Goal: Task Accomplishment & Management: Use online tool/utility

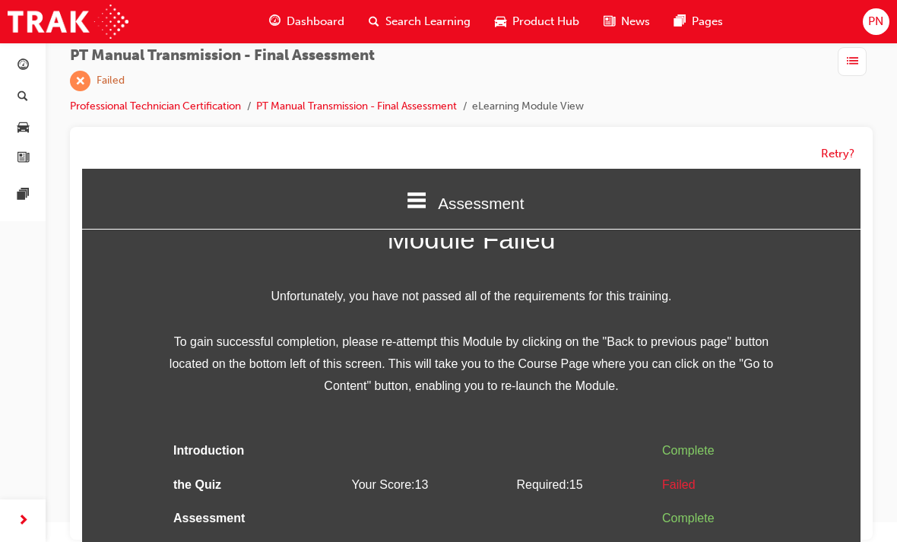
scroll to position [24, 0]
click at [694, 477] on div "Failed" at bounding box center [715, 485] width 107 height 22
click at [845, 155] on button "Retry?" at bounding box center [837, 153] width 33 height 17
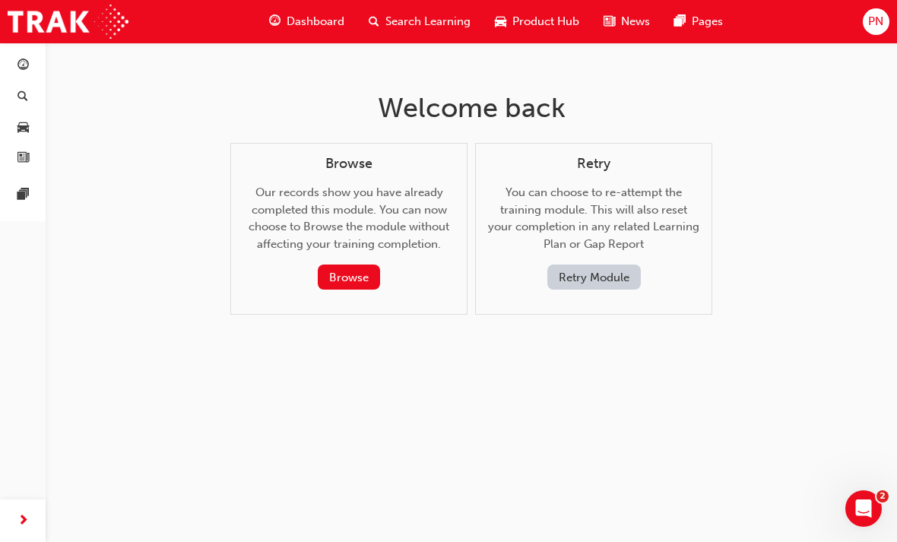
scroll to position [0, 0]
click at [601, 279] on button "Retry Module" at bounding box center [594, 277] width 94 height 25
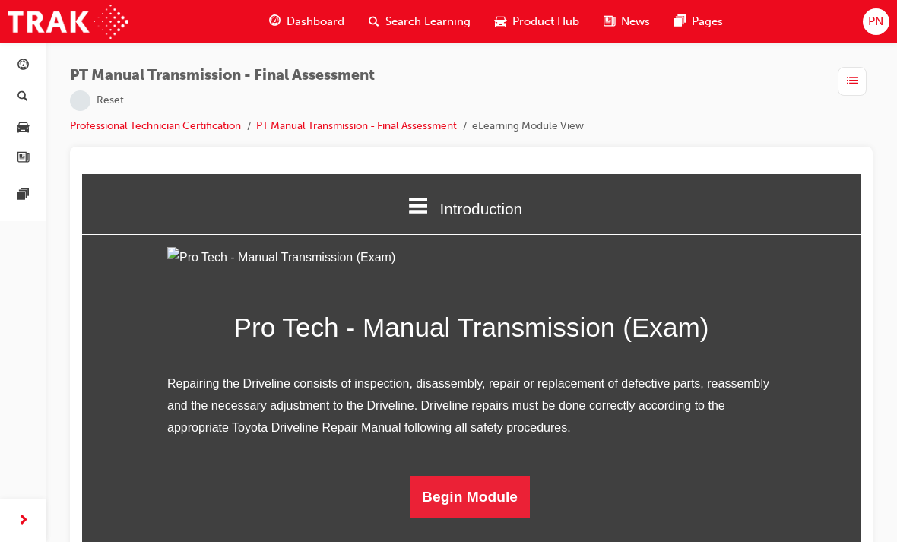
scroll to position [20, 0]
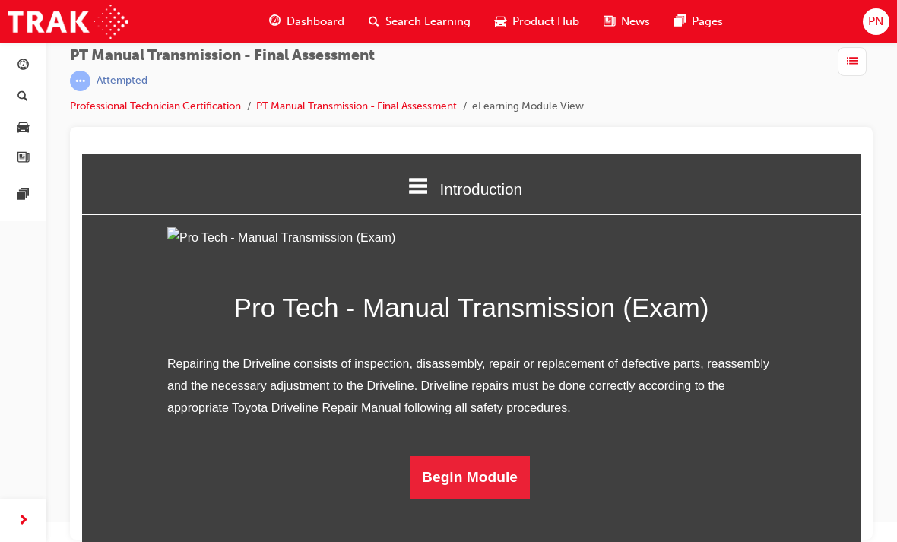
click at [480, 499] on button "Begin Module" at bounding box center [470, 477] width 120 height 43
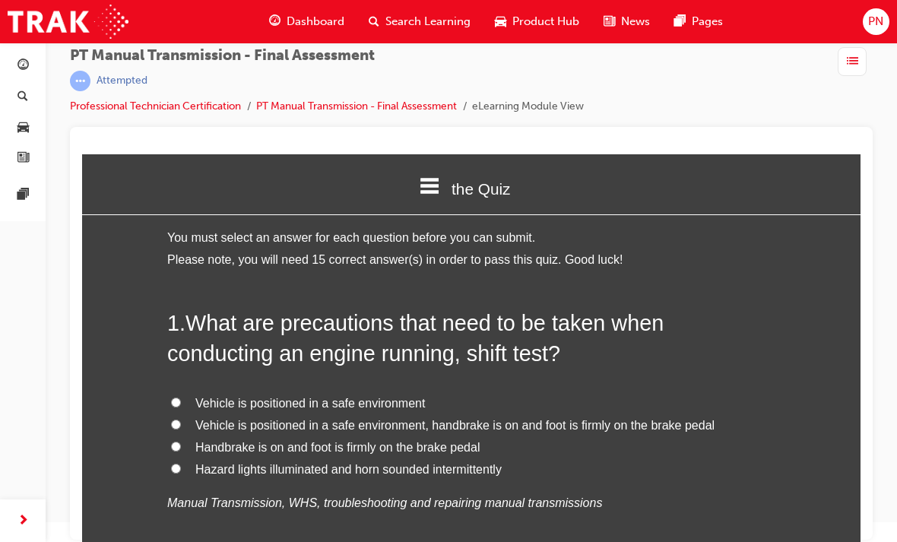
click at [176, 442] on input "Handbrake is on and foot is firmly on the brake pedal" at bounding box center [176, 447] width 10 height 10
radio input "true"
click at [171, 420] on input "Vehicle is positioned in a safe environment, handbrake is on and foot is firmly…" at bounding box center [176, 425] width 10 height 10
radio input "true"
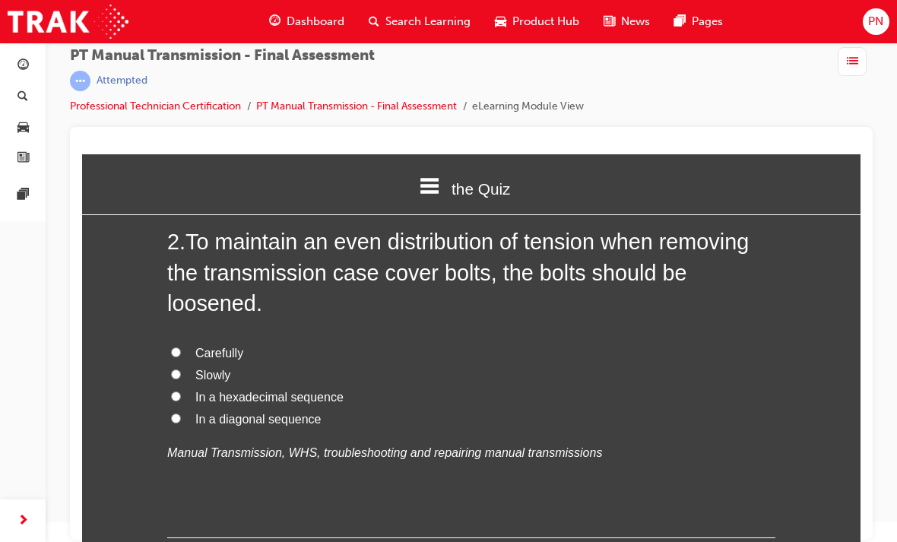
scroll to position [437, 0]
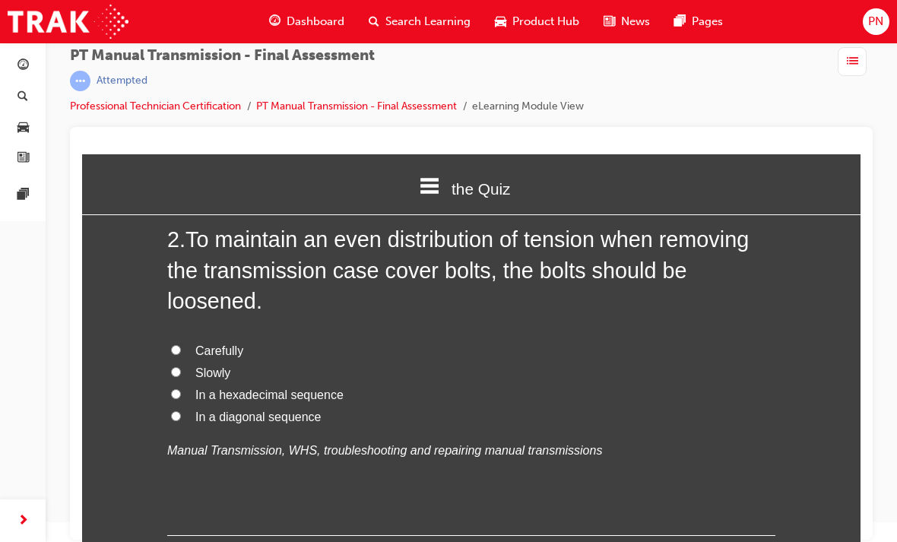
click at [176, 411] on input "In a diagonal sequence" at bounding box center [176, 416] width 10 height 10
radio input "true"
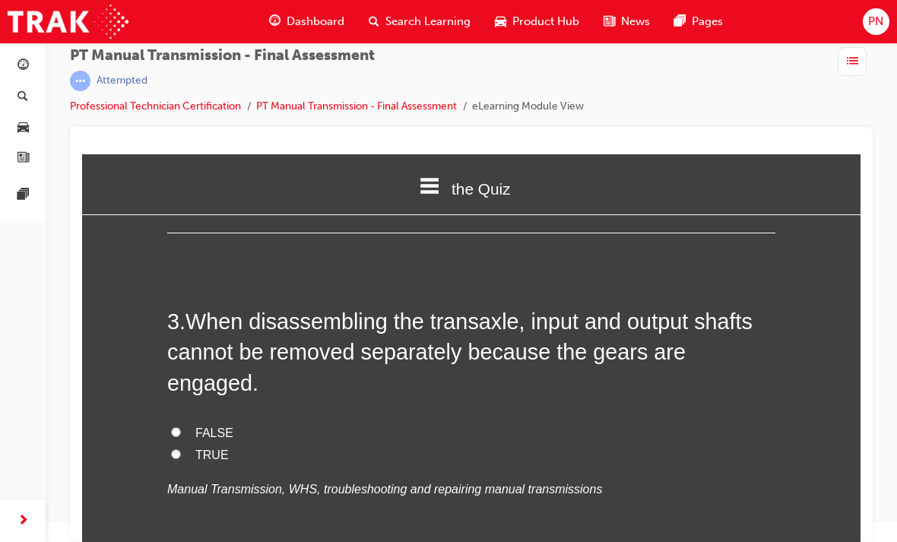
scroll to position [741, 0]
click at [183, 422] on label "FALSE" at bounding box center [471, 433] width 608 height 22
click at [181, 427] on input "FALSE" at bounding box center [176, 432] width 10 height 10
radio input "true"
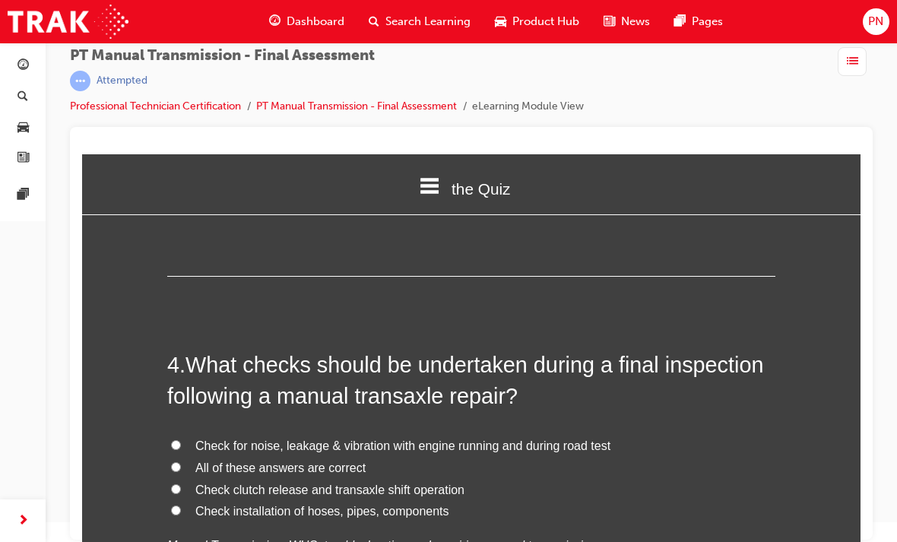
scroll to position [1038, 0]
click at [171, 462] on input "All of these answers are correct" at bounding box center [176, 467] width 10 height 10
radio input "true"
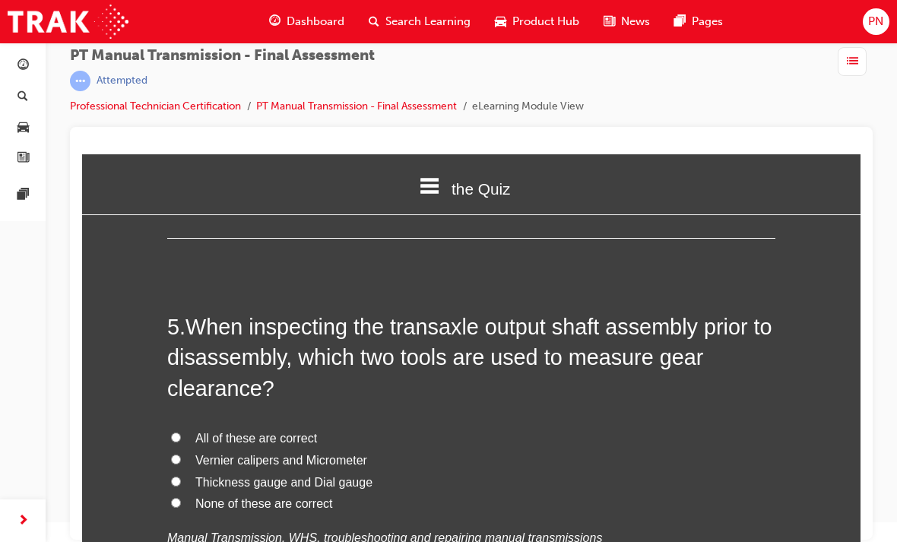
scroll to position [1430, 0]
click at [175, 476] on input "Thickness gauge and Dial gauge" at bounding box center [176, 481] width 10 height 10
radio input "true"
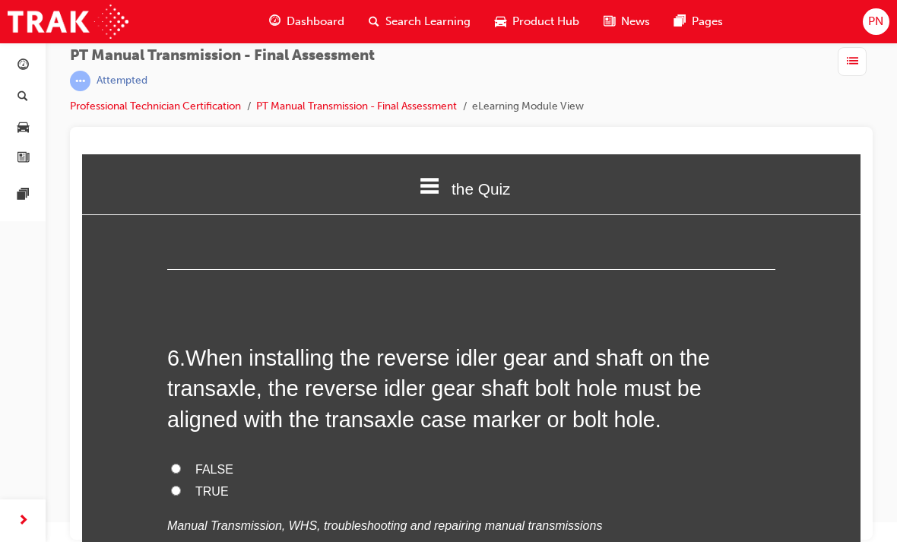
scroll to position [1781, 0]
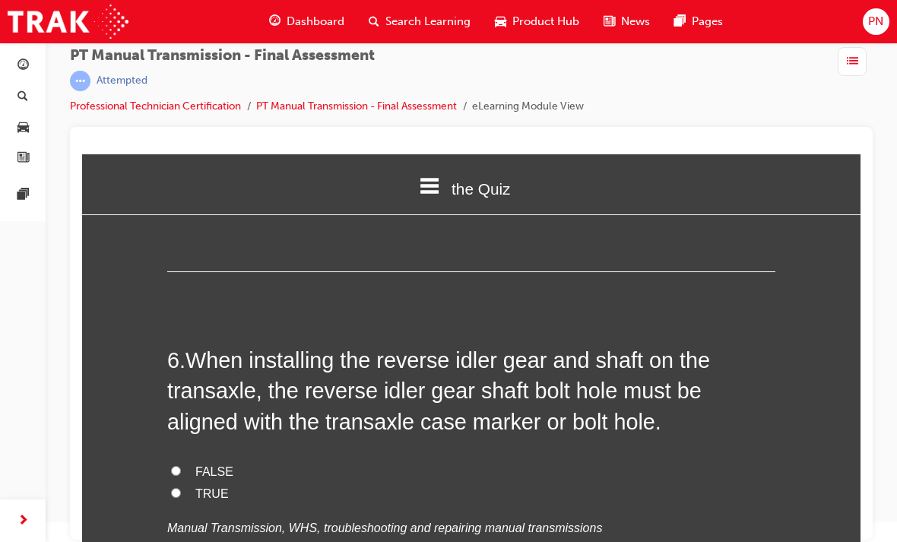
click at [173, 488] on input "TRUE" at bounding box center [176, 493] width 10 height 10
radio input "true"
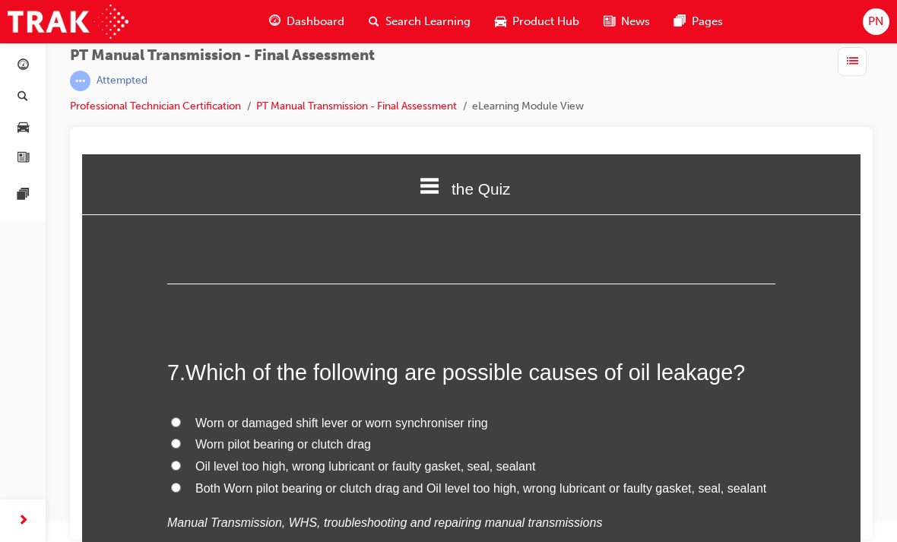
scroll to position [2110, 0]
click at [176, 482] on input "Both Worn pilot bearing or clutch drag and Oil level too high, wrong lubricant …" at bounding box center [176, 487] width 10 height 10
radio input "true"
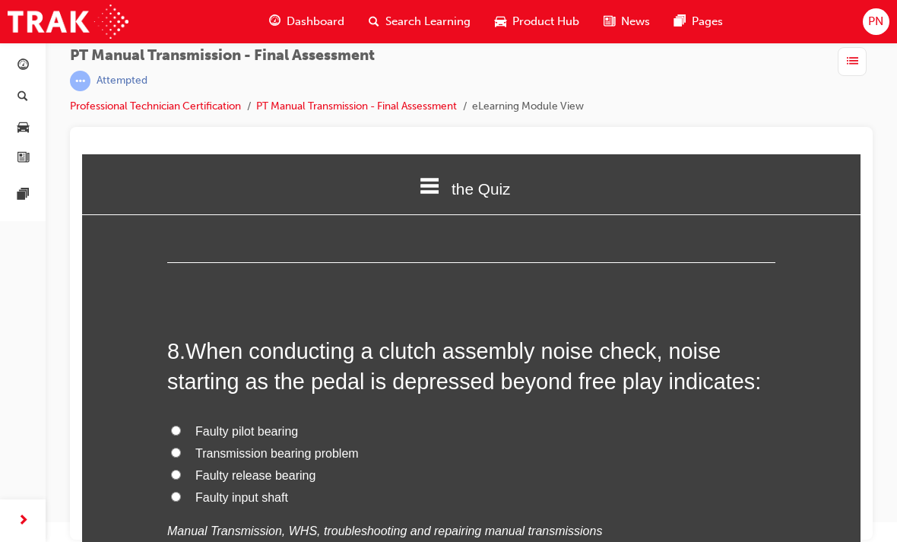
scroll to position [2466, 0]
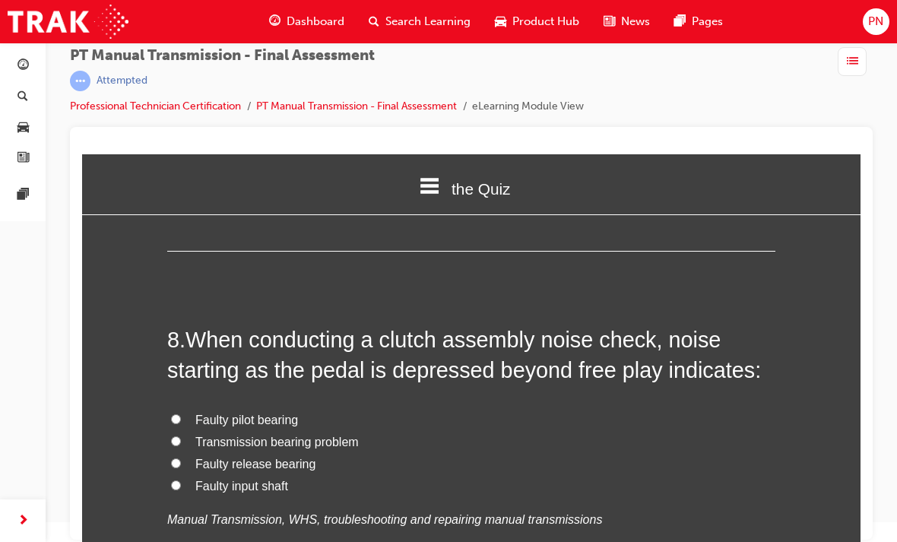
click at [172, 458] on input "Faulty release bearing" at bounding box center [176, 463] width 10 height 10
radio input "true"
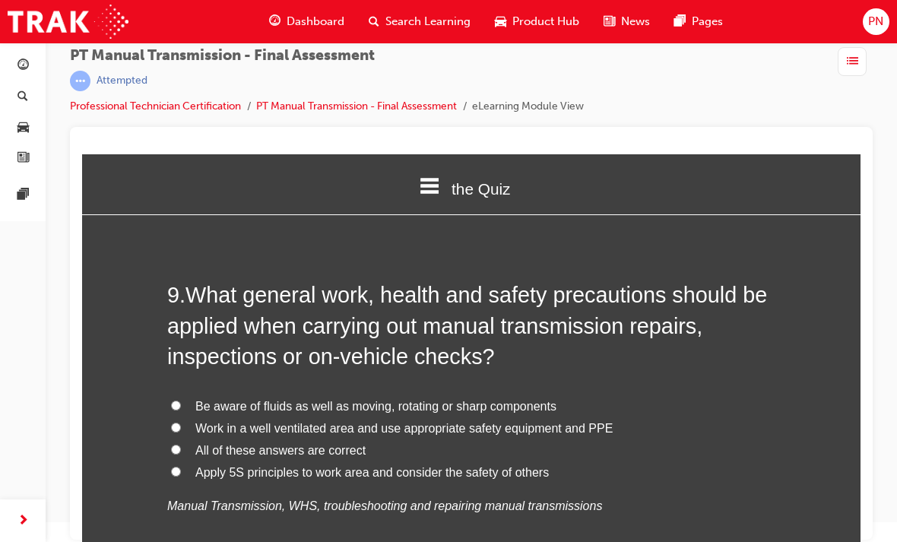
scroll to position [2849, 0]
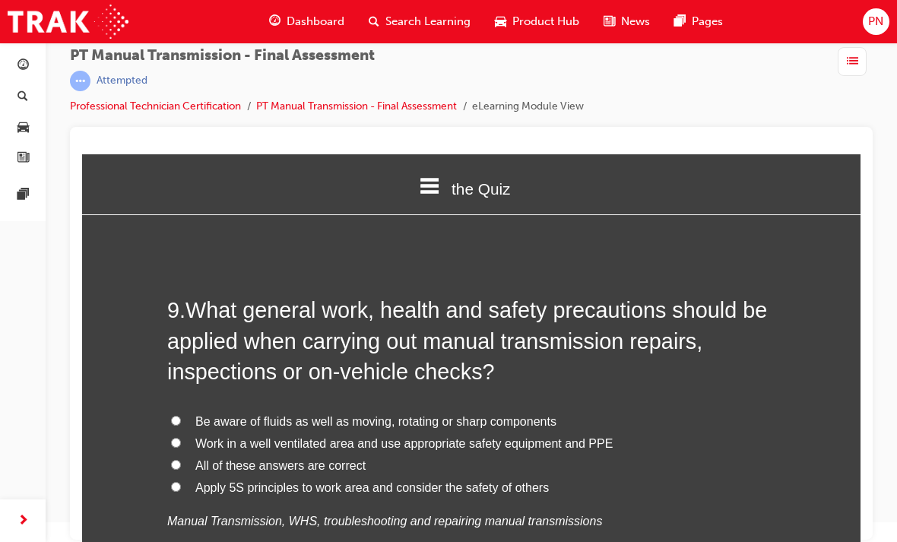
click at [173, 460] on input "All of these answers are correct" at bounding box center [176, 465] width 10 height 10
radio input "true"
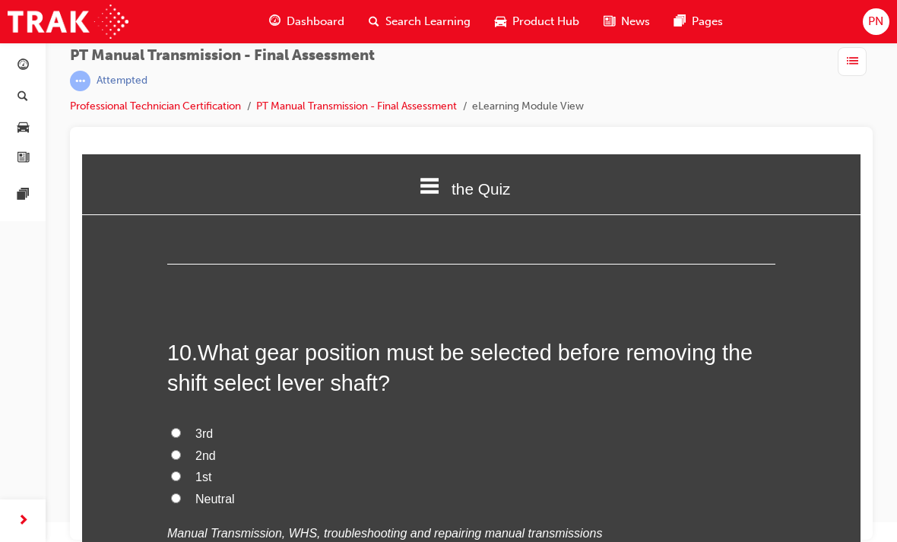
scroll to position [3195, 0]
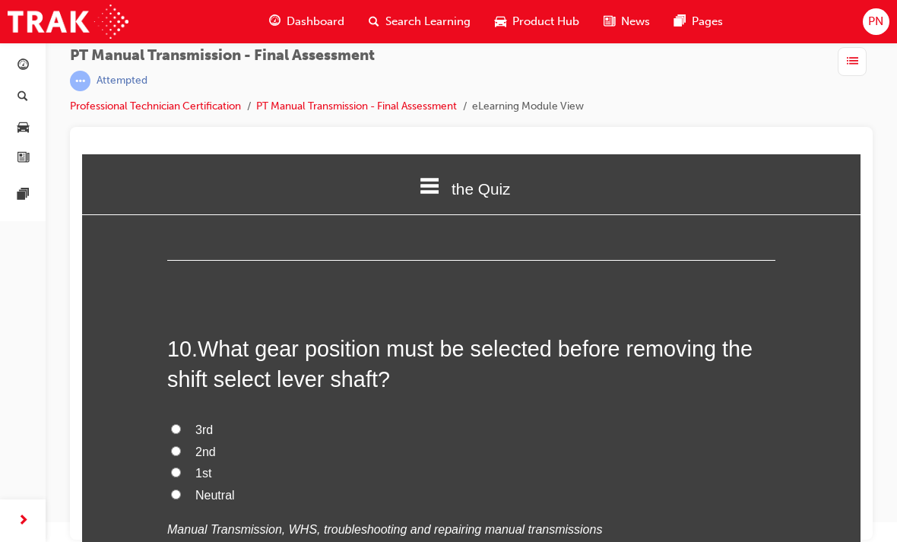
click at [170, 485] on label "Neutral" at bounding box center [471, 496] width 608 height 22
click at [171, 490] on input "Neutral" at bounding box center [176, 495] width 10 height 10
radio input "true"
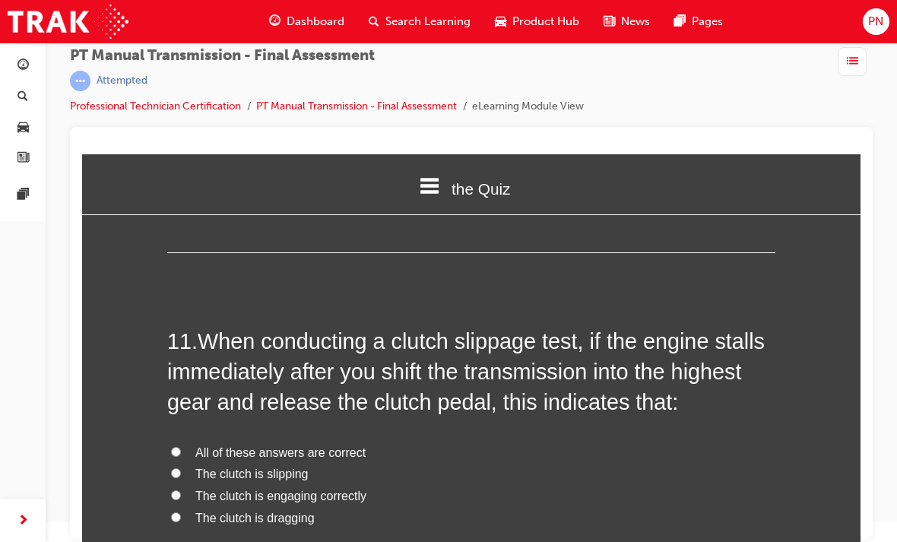
scroll to position [3561, 0]
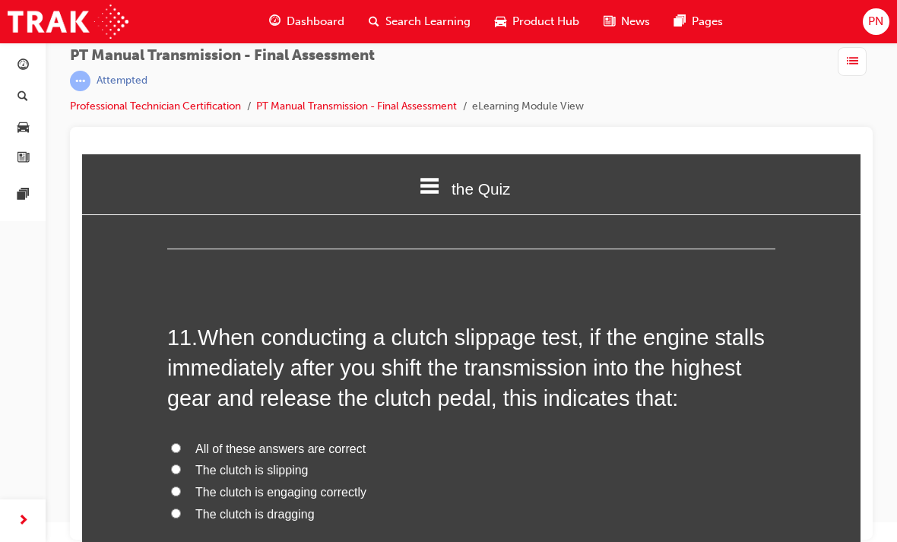
click at [178, 487] on input "The clutch is engaging correctly" at bounding box center [176, 492] width 10 height 10
radio input "true"
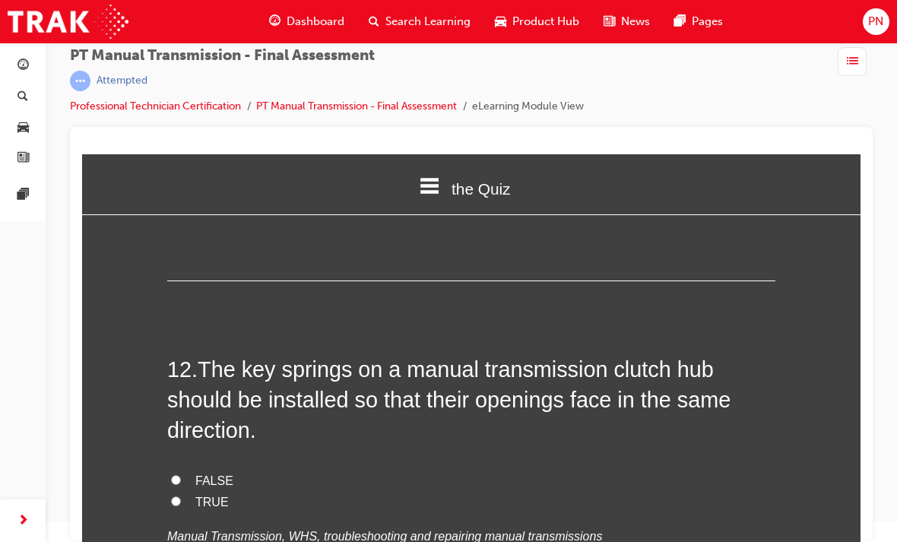
scroll to position [3914, 0]
click at [171, 474] on input "FALSE" at bounding box center [176, 479] width 10 height 10
radio input "true"
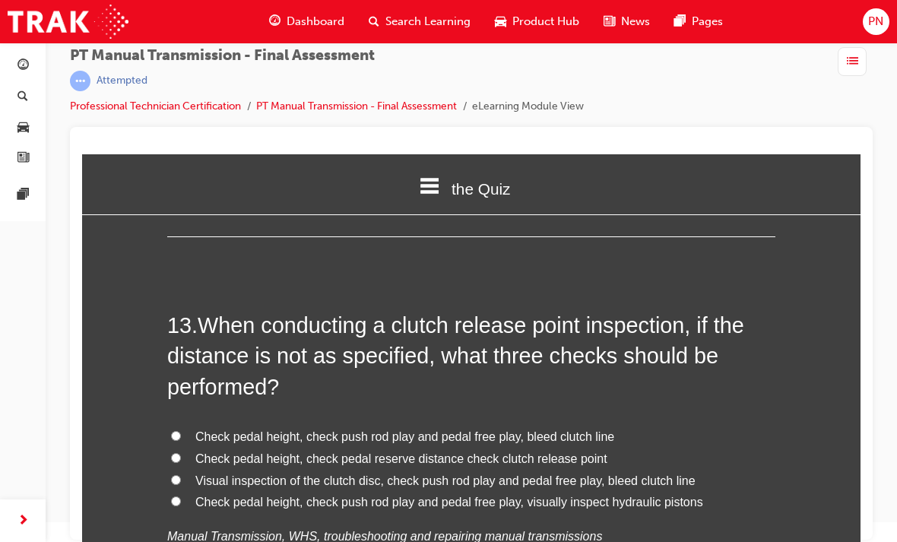
scroll to position [4293, 0]
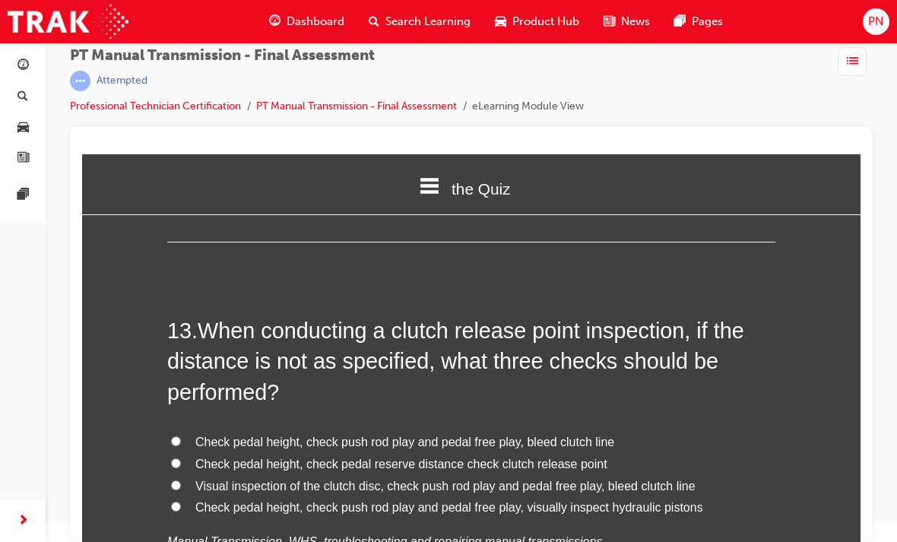
click at [179, 458] on input "Check pedal height, check pedal reserve distance check clutch release point" at bounding box center [176, 463] width 10 height 10
radio input "true"
click at [179, 436] on input "Check pedal height, check push rod play and pedal free play, bleed clutch line" at bounding box center [176, 441] width 10 height 10
radio input "true"
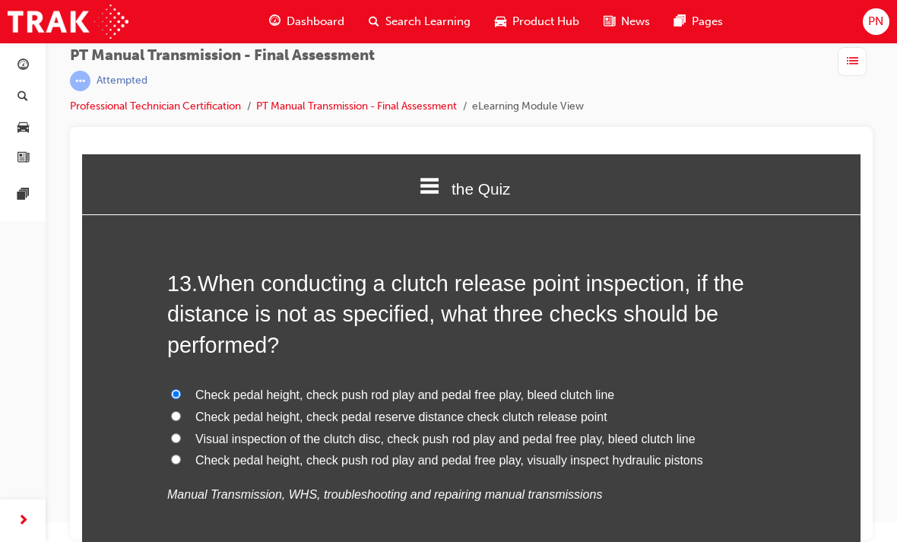
scroll to position [4336, 0]
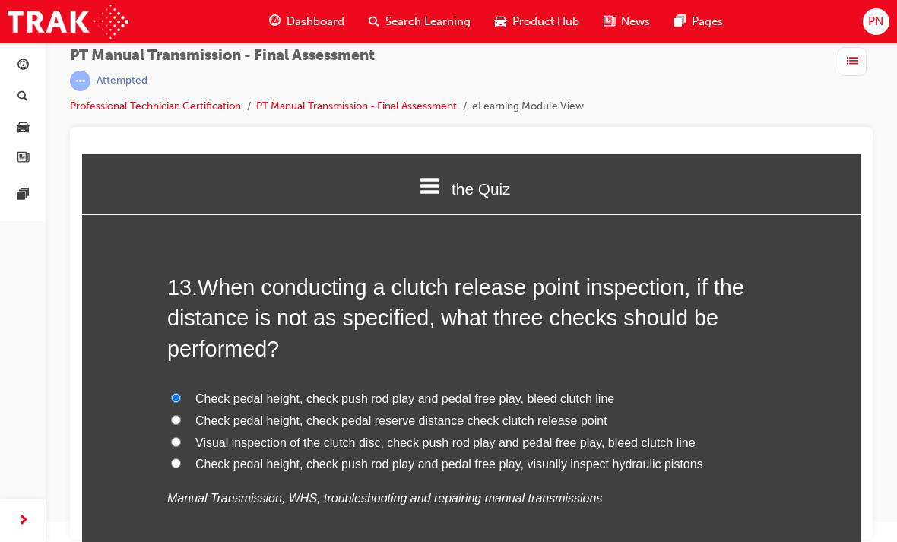
click at [174, 458] on input "Check pedal height, check push rod play and pedal free play, visually inspect h…" at bounding box center [176, 463] width 10 height 10
radio input "true"
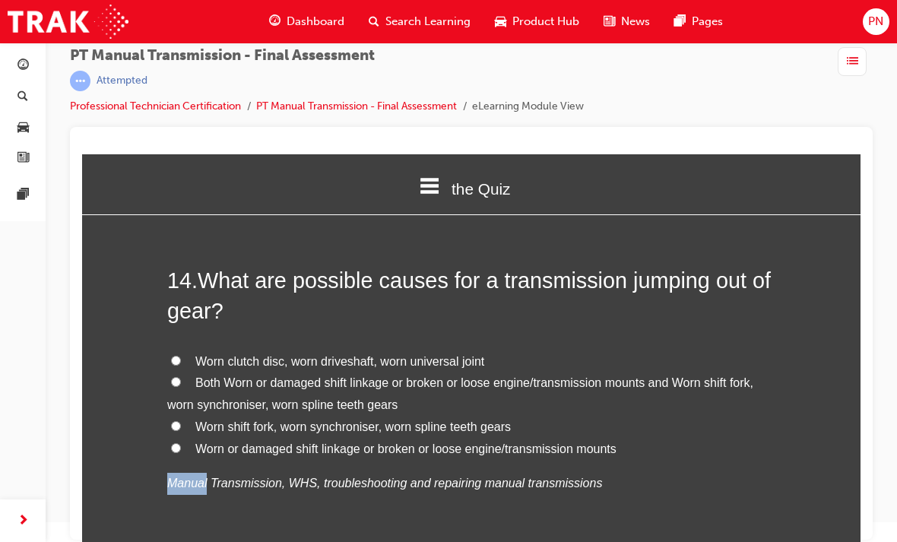
scroll to position [4732, 0]
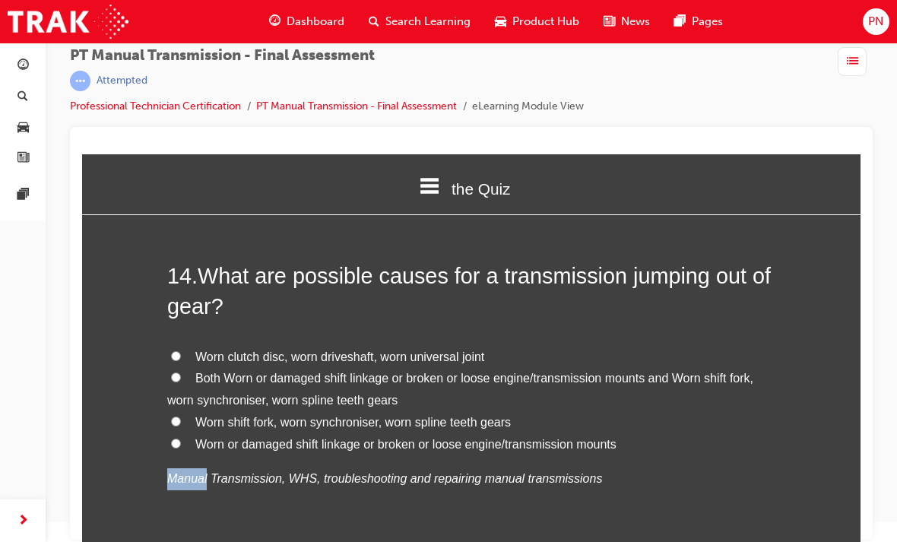
click at [171, 439] on input "Worn or damaged shift linkage or broken or loose engine/transmission mounts" at bounding box center [176, 444] width 10 height 10
radio input "true"
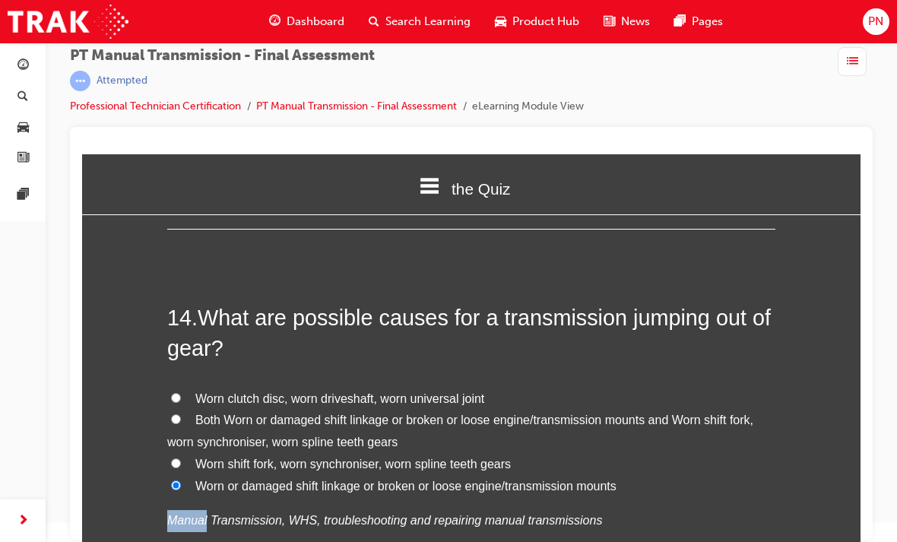
scroll to position [4691, 0]
click at [179, 453] on label "Worn shift fork, worn synchroniser, worn spline teeth gears" at bounding box center [471, 464] width 608 height 22
click at [179, 458] on input "Worn shift fork, worn synchroniser, worn spline teeth gears" at bounding box center [176, 463] width 10 height 10
radio input "true"
click at [179, 414] on input "Both Worn or damaged shift linkage or broken or loose engine/transmission mount…" at bounding box center [176, 419] width 10 height 10
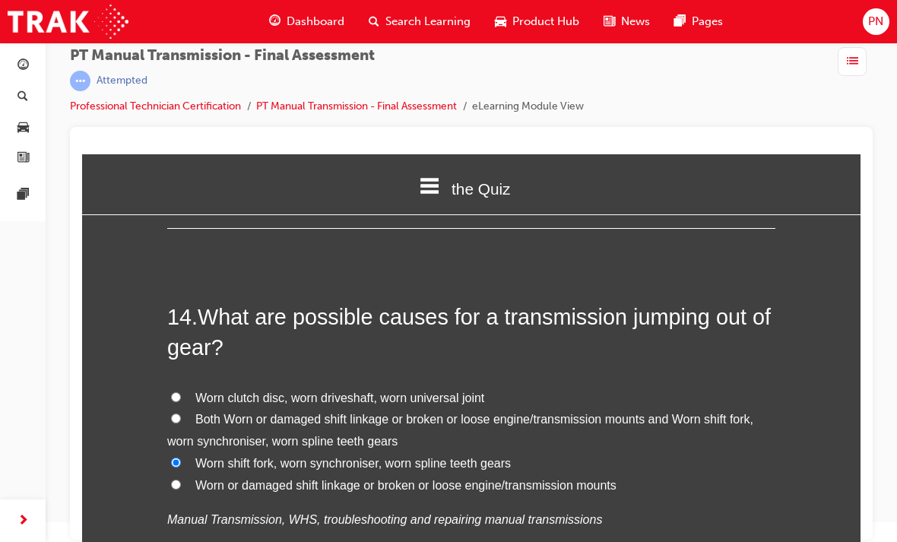
radio input "true"
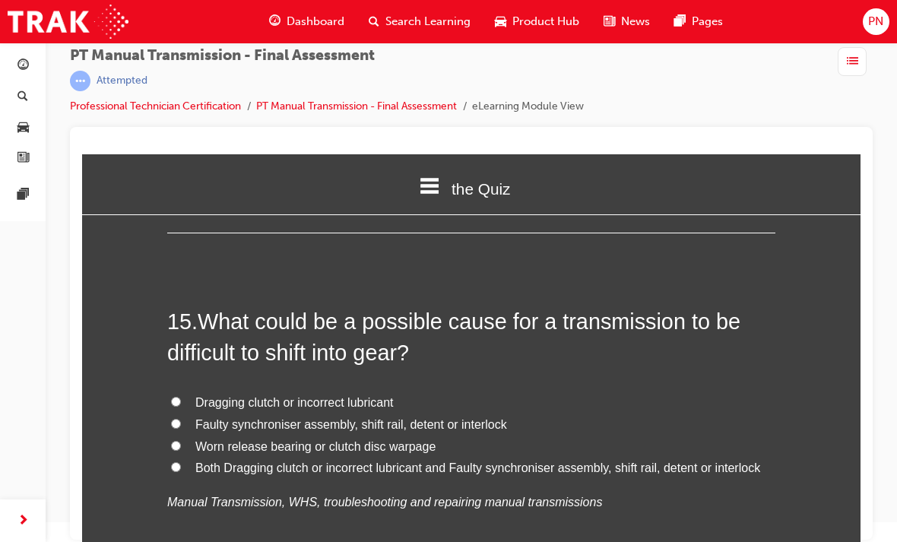
scroll to position [5060, 0]
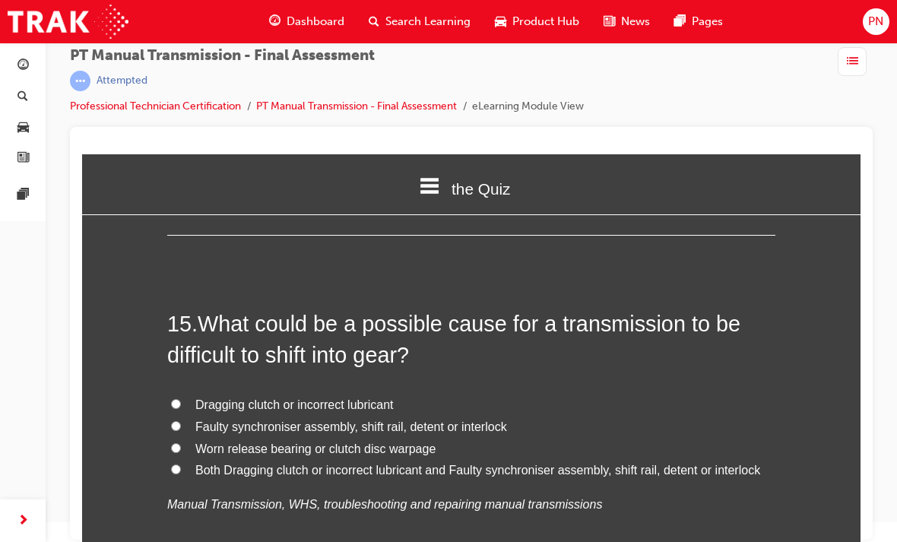
click at [178, 399] on input "Dragging clutch or incorrect lubricant" at bounding box center [176, 404] width 10 height 10
radio input "true"
click at [176, 465] on input "Both Dragging clutch or incorrect lubricant and Faulty synchroniser assembly, s…" at bounding box center [176, 470] width 10 height 10
radio input "true"
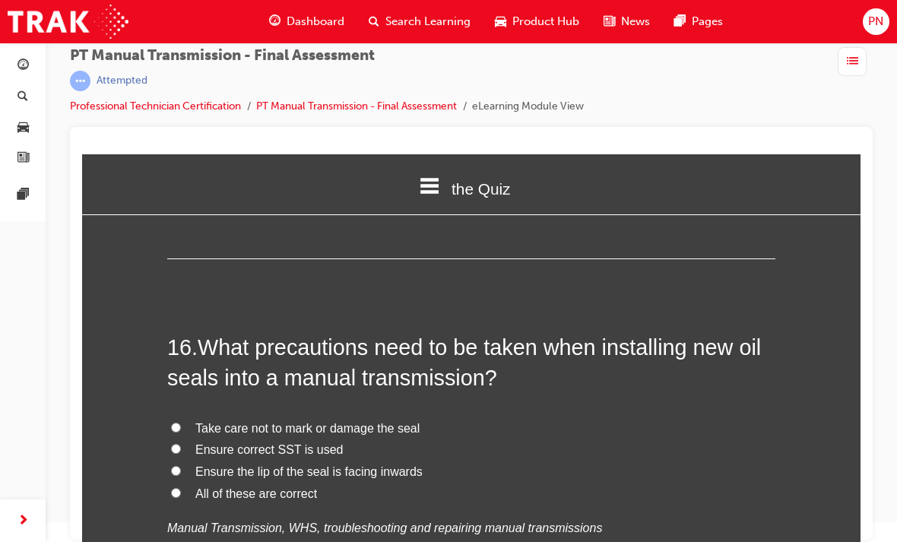
scroll to position [5390, 0]
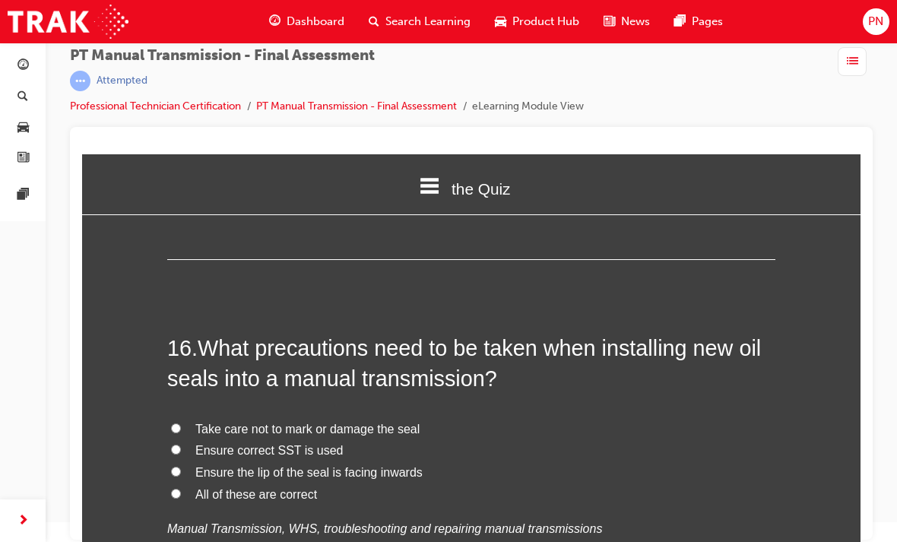
click at [173, 489] on input "All of these are correct" at bounding box center [176, 494] width 10 height 10
radio input "true"
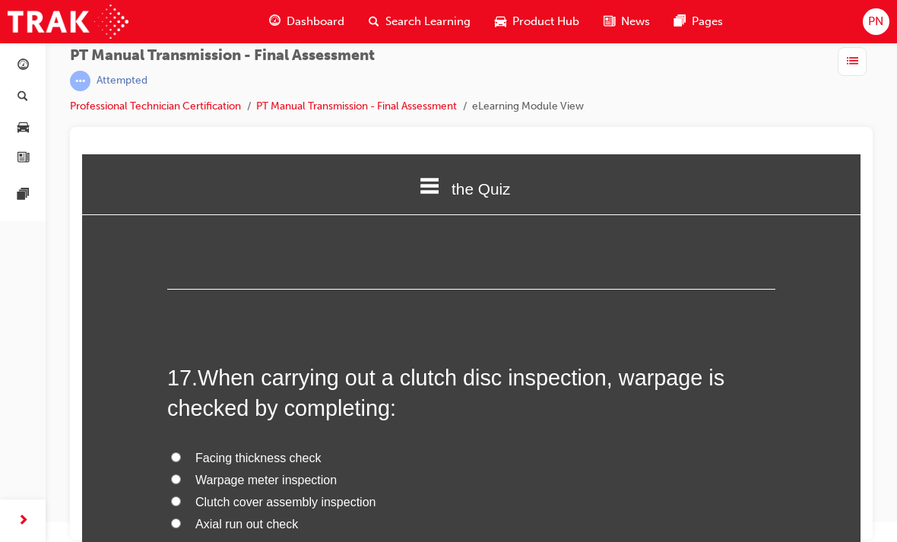
scroll to position [5715, 0]
click at [183, 469] on label "Warpage meter inspection" at bounding box center [471, 480] width 608 height 22
click at [181, 474] on input "Warpage meter inspection" at bounding box center [176, 479] width 10 height 10
radio input "true"
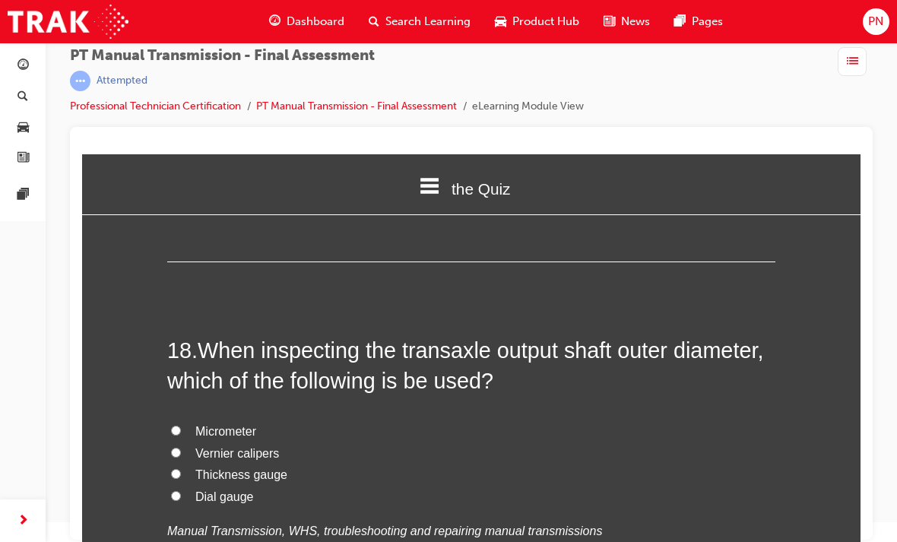
scroll to position [6096, 0]
click at [180, 420] on label "Micrometer" at bounding box center [471, 431] width 608 height 22
click at [180, 425] on input "Micrometer" at bounding box center [176, 430] width 10 height 10
radio input "true"
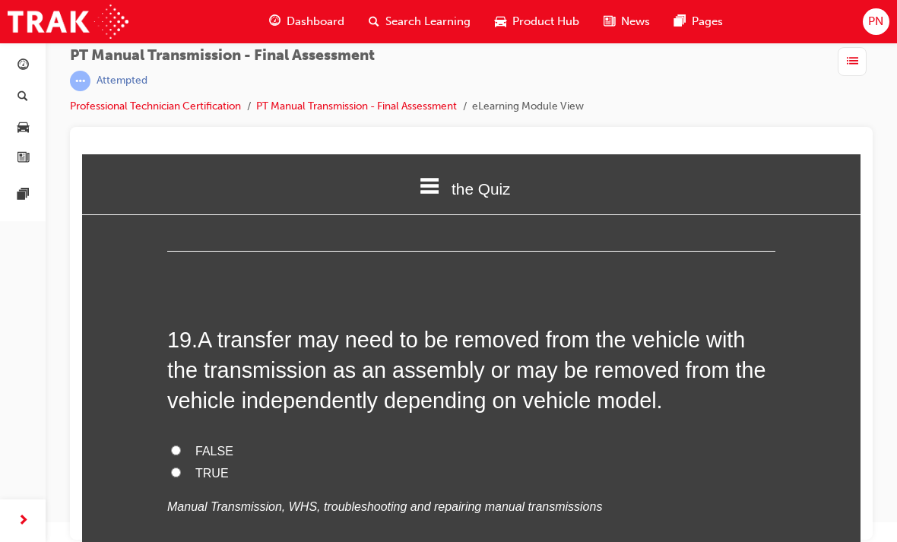
scroll to position [6460, 0]
click at [178, 468] on input "TRUE" at bounding box center [176, 473] width 10 height 10
radio input "true"
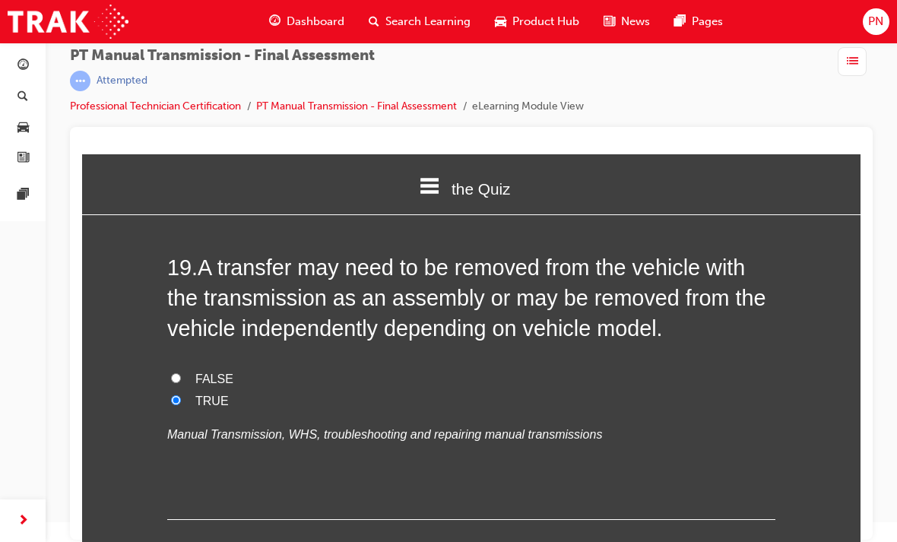
scroll to position [6530, 0]
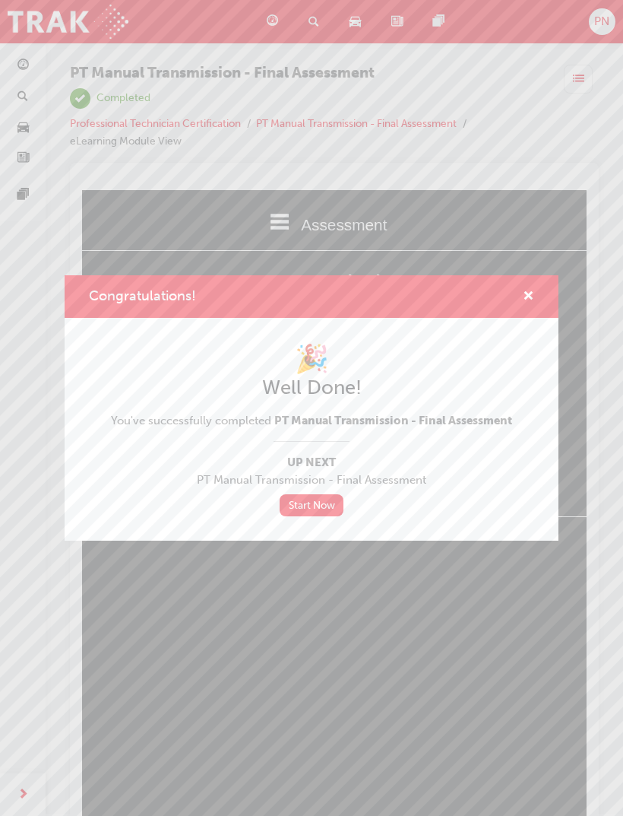
scroll to position [0, 0]
click at [332, 494] on link "Start Now" at bounding box center [312, 505] width 64 height 22
click at [321, 495] on link "Start Now" at bounding box center [312, 505] width 64 height 22
click at [324, 500] on link "Start Now" at bounding box center [312, 505] width 64 height 22
click at [534, 294] on span "cross-icon" at bounding box center [528, 297] width 11 height 14
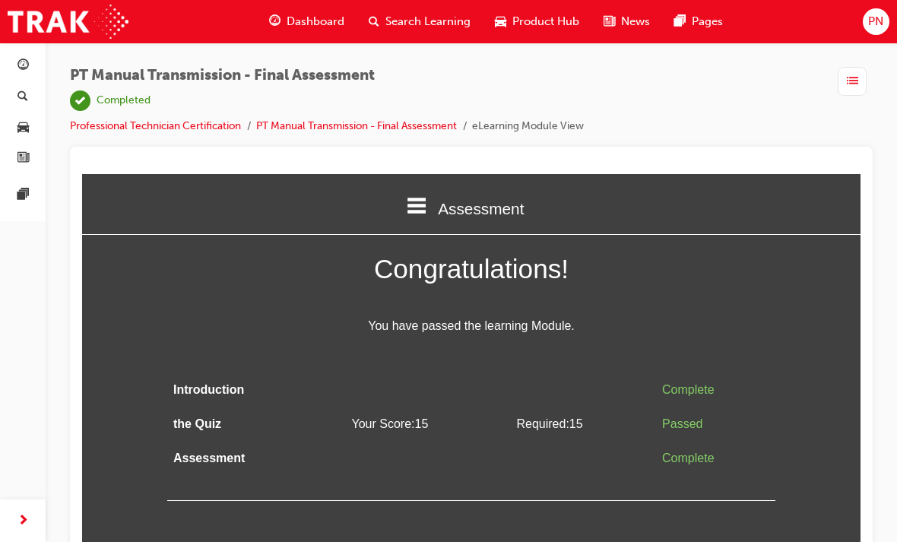
click at [305, 14] on span "Dashboard" at bounding box center [316, 21] width 58 height 17
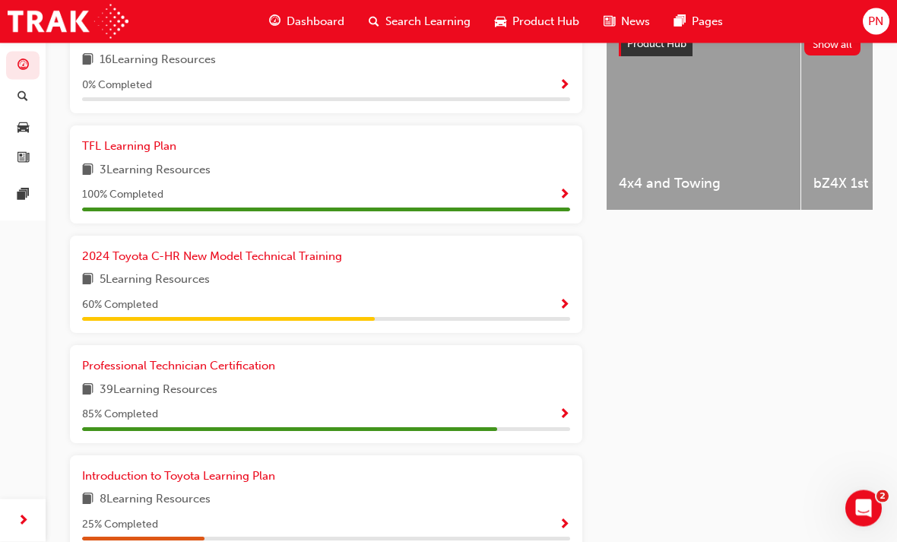
scroll to position [647, 0]
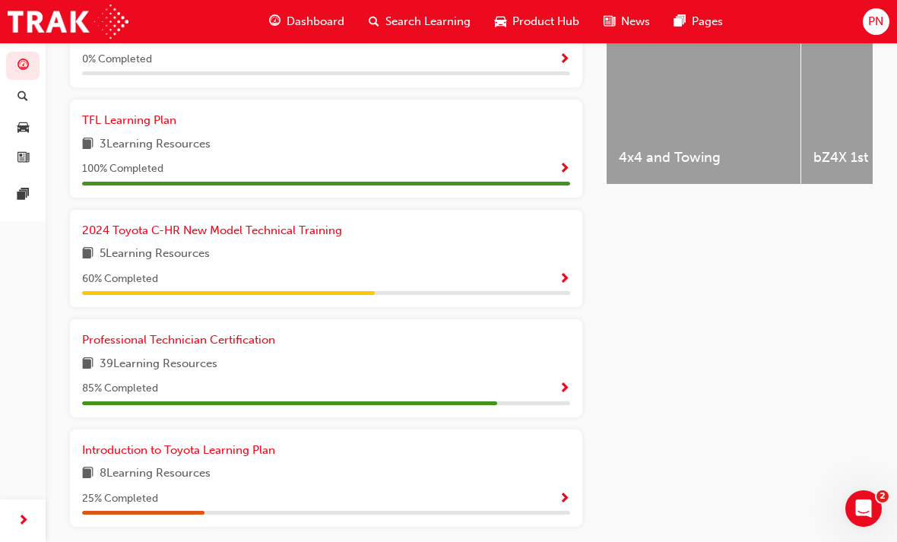
click at [566, 382] on span "Show Progress" at bounding box center [564, 389] width 11 height 14
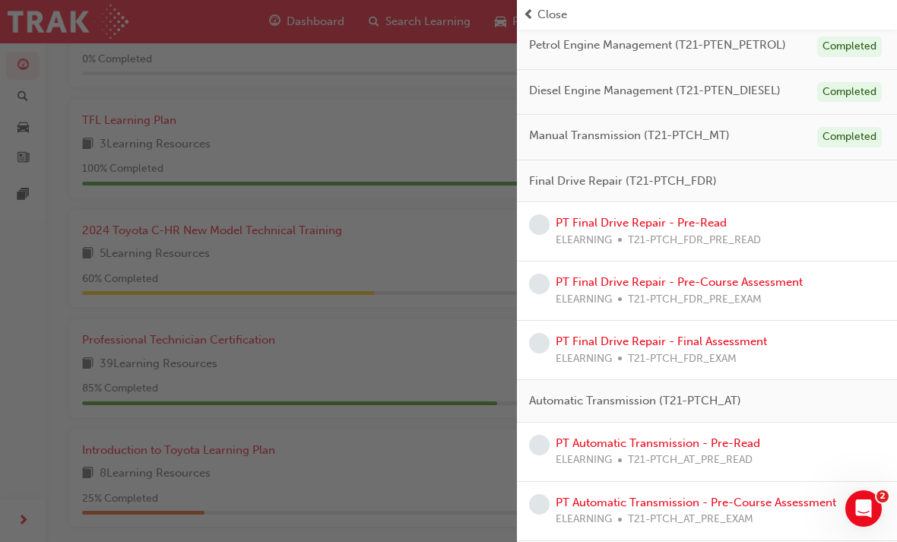
scroll to position [490, 0]
